Goal: Task Accomplishment & Management: Complete application form

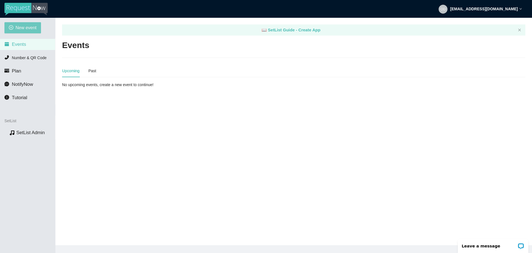
click at [20, 27] on span "New event" at bounding box center [26, 27] width 21 height 7
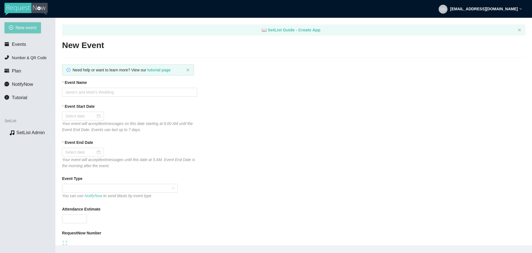
type textarea "Thanks for the request! I'll do my best to get to it. Tips appreciated: [DOMAIN…"
type textarea "Thank you so much for coming out last night. I hope to see you again down the r…"
type textarea "Thanks for the request! I'll do my best to get to it. Tips appreciated: [DOMAIN…"
type textarea "Thank you so much for coming out last night. I hope to see you again down the r…"
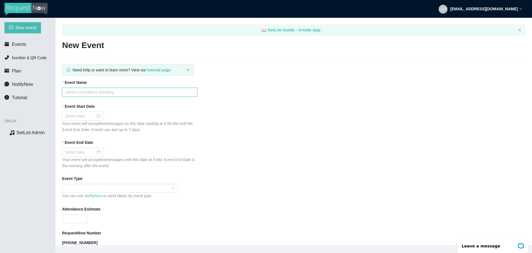
click at [98, 90] on input "Event Name" at bounding box center [129, 92] width 135 height 9
click at [100, 93] on input "Event Name" at bounding box center [129, 92] width 135 height 9
click at [106, 94] on input "ODB Project at [GEOGRAPHIC_DATA]" at bounding box center [129, 92] width 135 height 9
type input "ODB Project at [GEOGRAPHIC_DATA]"
click at [101, 115] on div at bounding box center [83, 115] width 42 height 9
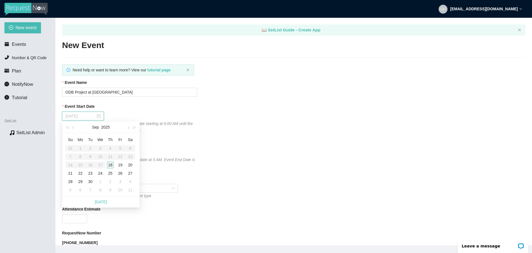
type input "[DATE]"
click at [110, 164] on div "18" at bounding box center [110, 164] width 7 height 7
type input "[DATE]"
type textarea "Thanks for the request! I'll do my best to get to it. Tips appreciated: [DOMAIN…"
type textarea "Thank you so much for coming out last night. I hope to see you again down the r…"
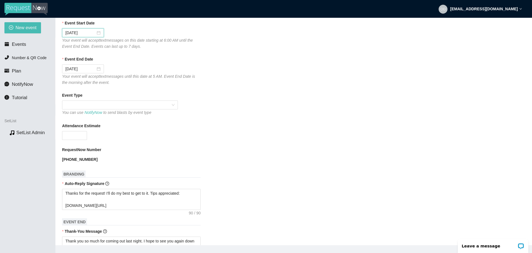
scroll to position [55, 0]
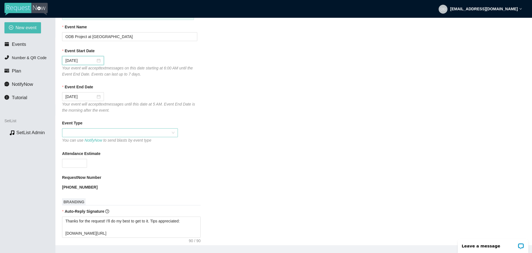
click at [86, 134] on span at bounding box center [119, 132] width 109 height 8
type textarea "Thanks for the request! I'll do my best to get to it. Tips appreciated: songtip…"
type textarea "Thank you so much for coming out last night. I hope to see you again down the r…"
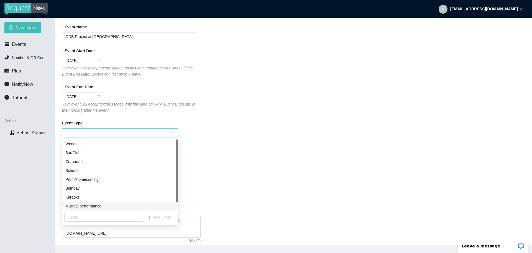
click at [75, 207] on div "Musical performance" at bounding box center [119, 206] width 109 height 6
type textarea "Thanks for the request! I'll do my best to get to it. Tips appreciated: songtip…"
type textarea "Thank you so much for coming out last night. I hope to see you again down the r…"
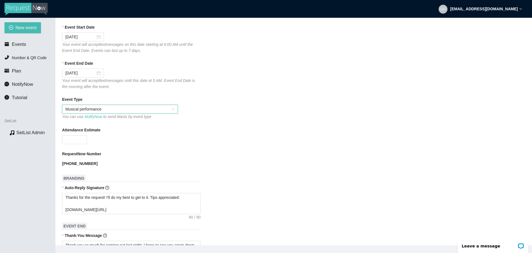
scroll to position [111, 0]
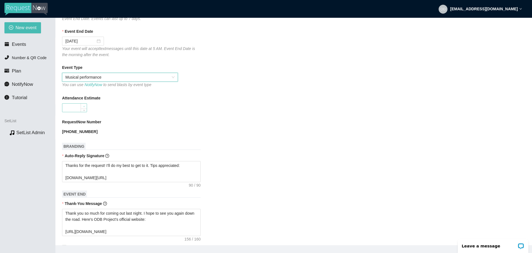
type input "1"
click at [82, 105] on span "Increase Value" at bounding box center [84, 105] width 6 height 5
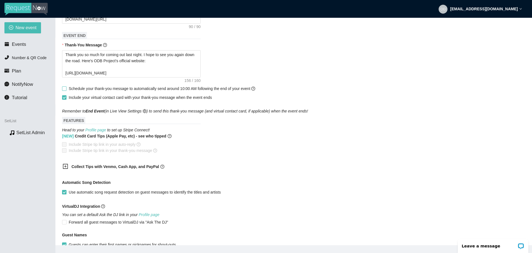
scroll to position [277, 0]
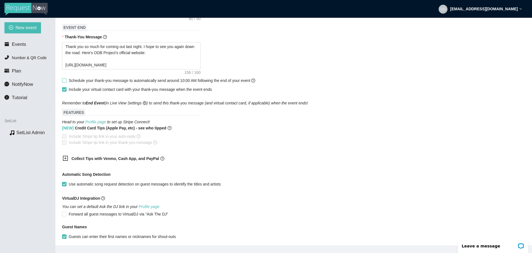
type input "50"
click at [65, 80] on input "Schedule your thank-you message to automatically send around 10:00 AM following…" at bounding box center [64, 80] width 4 height 4
checkbox input "true"
type textarea "Thanks for the request! I'll do my best to get to it. Tips appreciated: songtip…"
type textarea "Thank you so much for coming out last night. I hope to see you again down the r…"
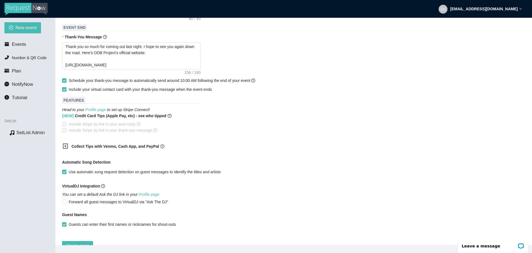
click at [64, 146] on icon "plus-square" at bounding box center [66, 146] width 6 height 6
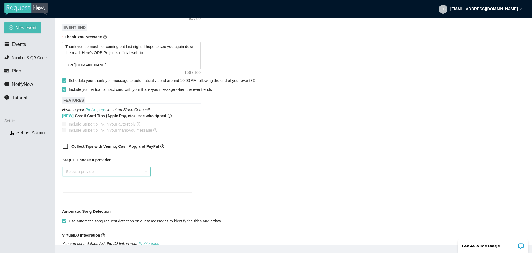
click at [84, 171] on input "search" at bounding box center [105, 171] width 78 height 8
click at [75, 192] on div "Venmo" at bounding box center [107, 191] width 82 height 6
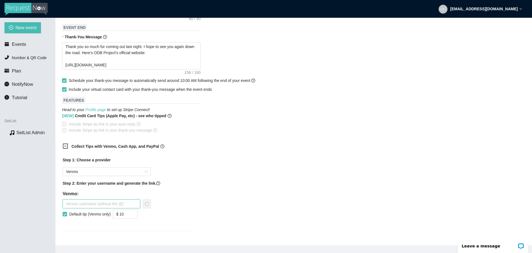
click at [77, 202] on input "text" at bounding box center [102, 203] width 78 height 9
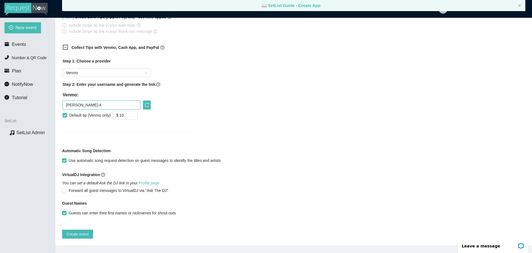
scroll to position [18, 0]
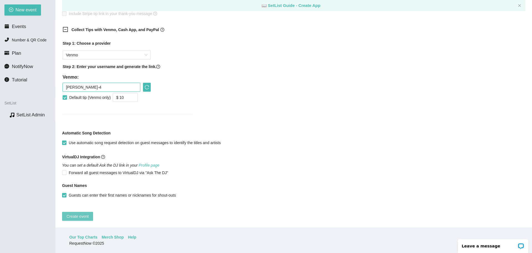
type input "Michael-Dion-4"
click at [77, 212] on button "Create event" at bounding box center [77, 216] width 31 height 9
type textarea "Thanks for the request! I'll do my best to get to it. Tips appreciated: songtip…"
type textarea "Thank you so much for coming out last night. I hope to see you again down the r…"
type textarea "Thanks for the request! I'll do my best to get to it. Tips appreciated: songtip…"
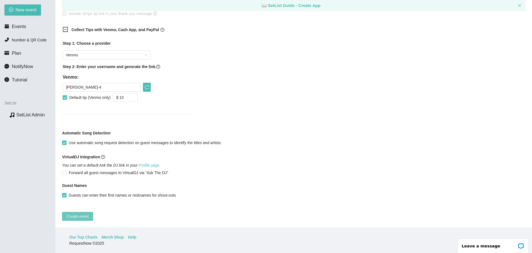
type textarea "Thank you so much for coming out last night. I hope to see you again down the r…"
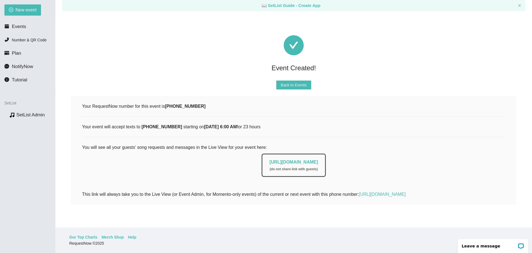
scroll to position [1, 0]
